Goal: Information Seeking & Learning: Find specific fact

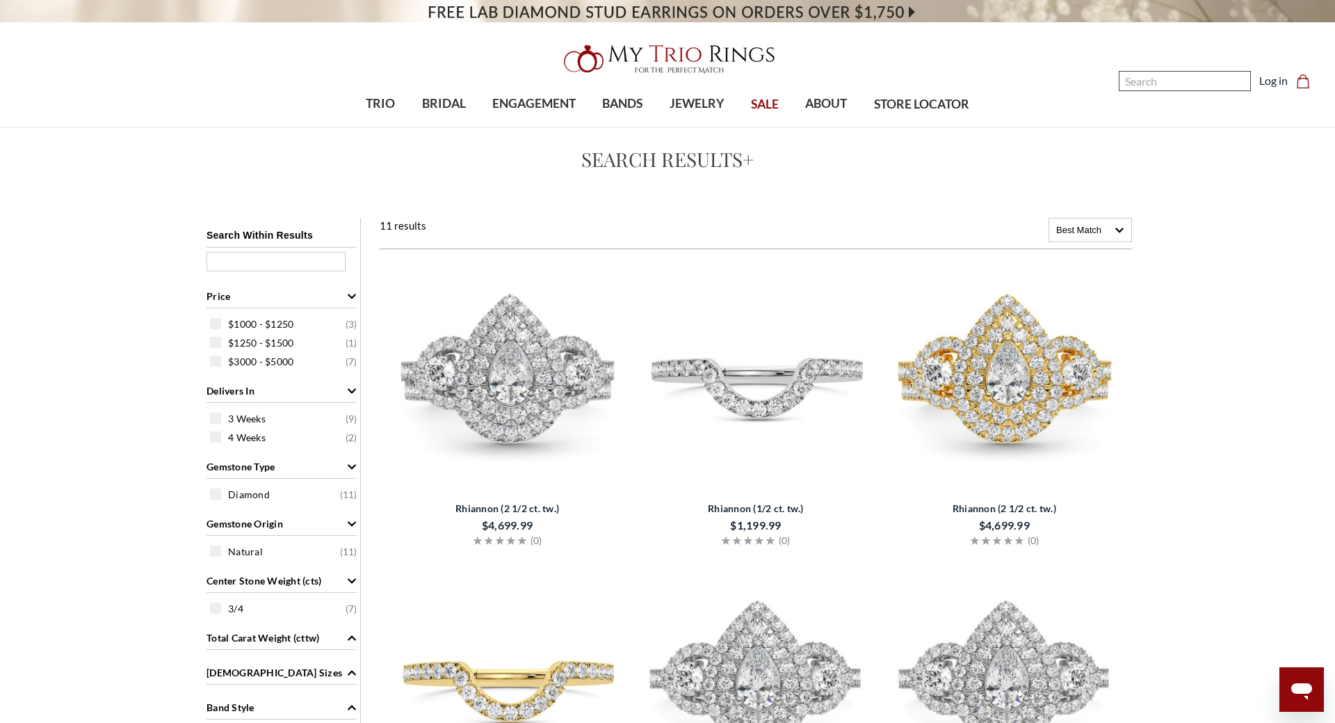
click at [1160, 74] on input "Search" at bounding box center [1185, 81] width 132 height 20
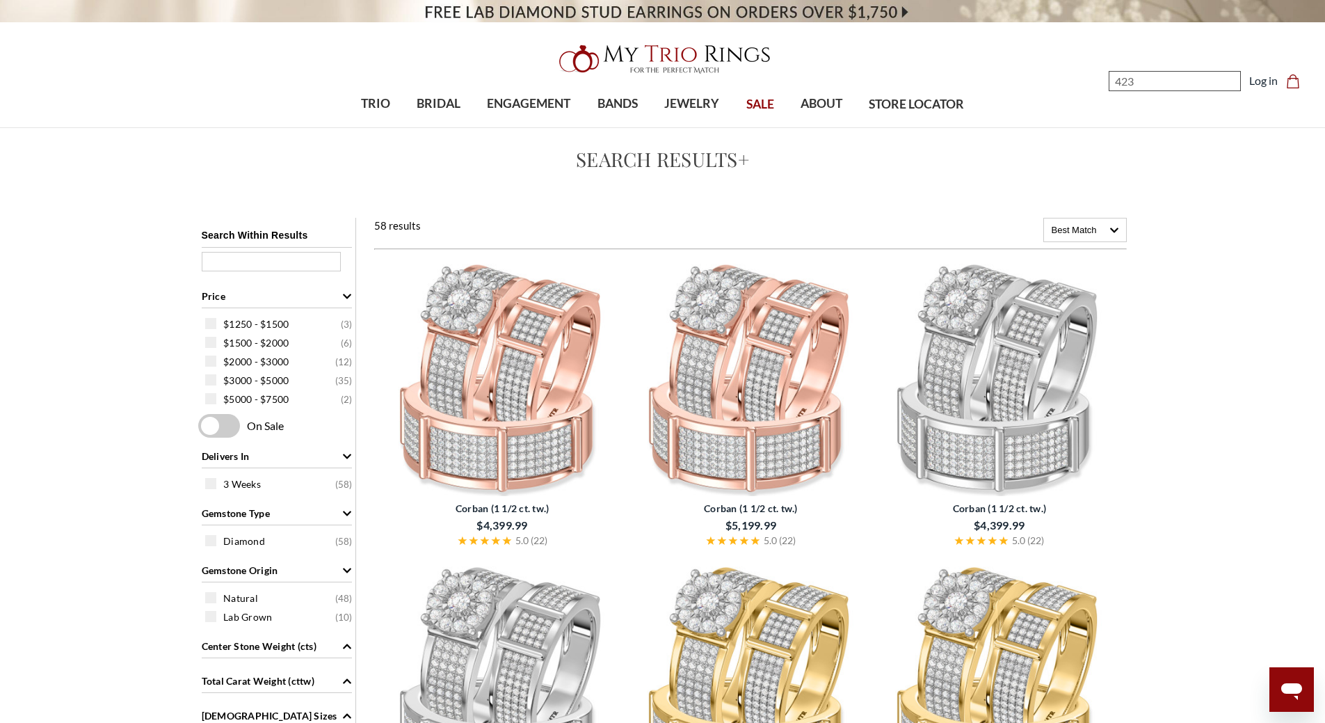
type input "423"
click at [529, 377] on img at bounding box center [501, 377] width 237 height 237
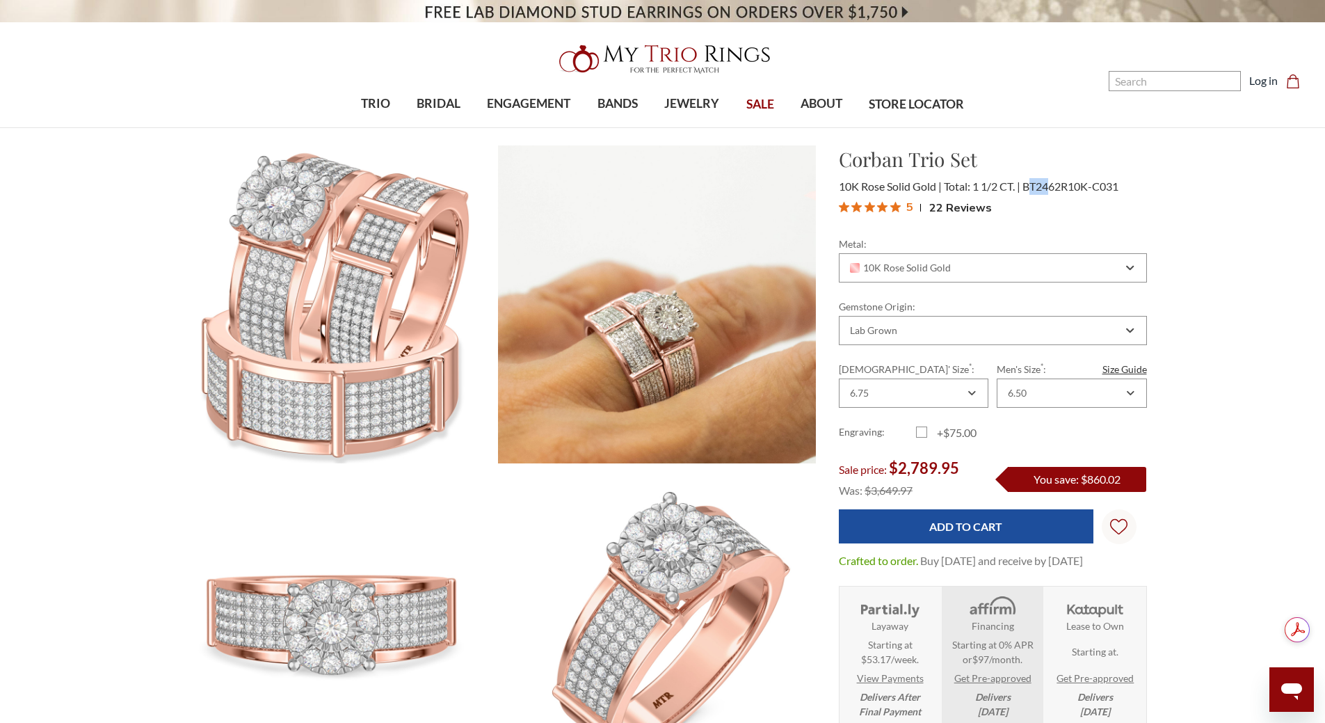
drag, startPoint x: 1031, startPoint y: 188, endPoint x: 1054, endPoint y: 186, distance: 23.7
click at [1054, 186] on span "BT2462R10K-C031" at bounding box center [1070, 185] width 96 height 13
click at [1053, 187] on span "BT2462R10K-C031" at bounding box center [1070, 185] width 96 height 13
drag, startPoint x: 1041, startPoint y: 186, endPoint x: 1064, endPoint y: 186, distance: 23.6
click at [1064, 186] on span "BT2462R10K-C031" at bounding box center [1070, 185] width 96 height 13
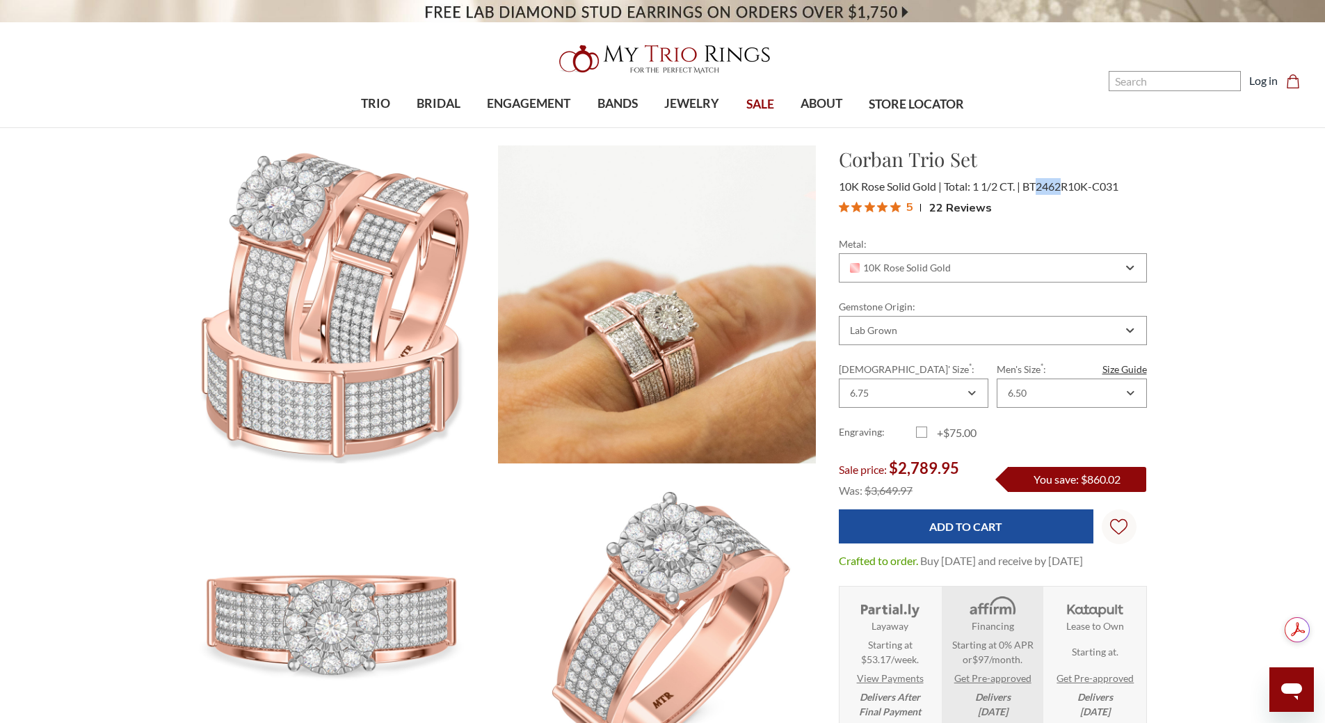
copy span "2462"
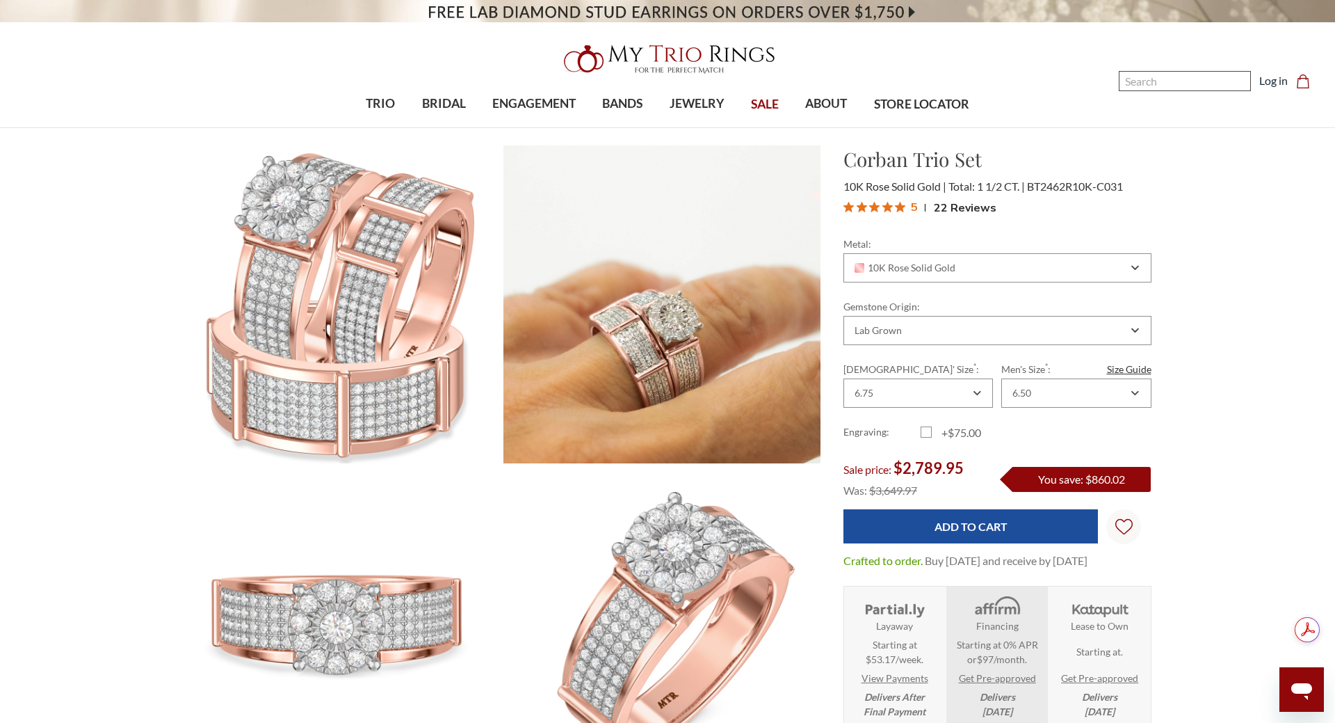
click at [1175, 75] on input "Search" at bounding box center [1185, 81] width 132 height 20
